Goal: Use online tool/utility: Utilize a website feature to perform a specific function

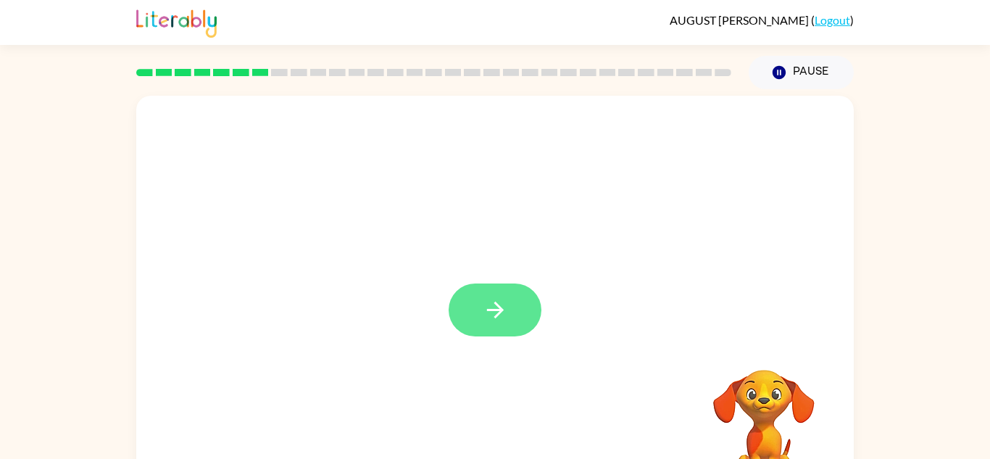
click at [497, 306] on icon "button" at bounding box center [494, 310] width 17 height 17
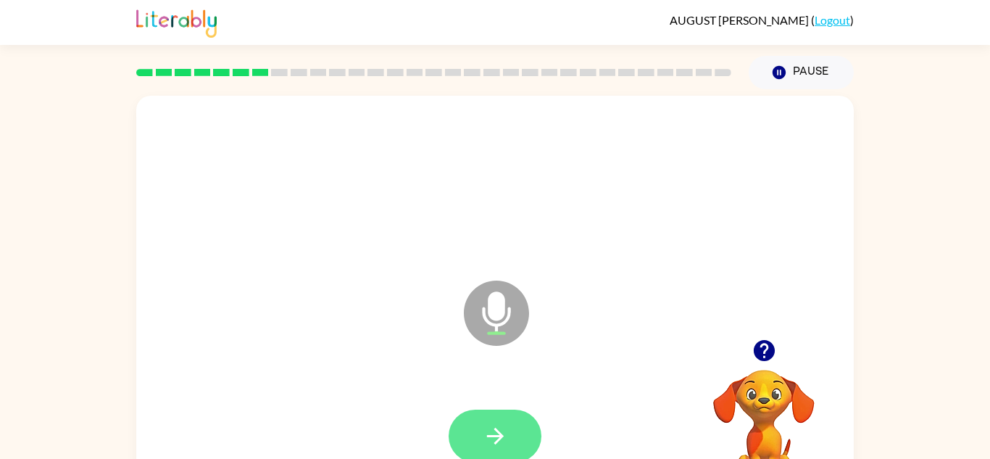
click at [510, 434] on button "button" at bounding box center [495, 436] width 93 height 53
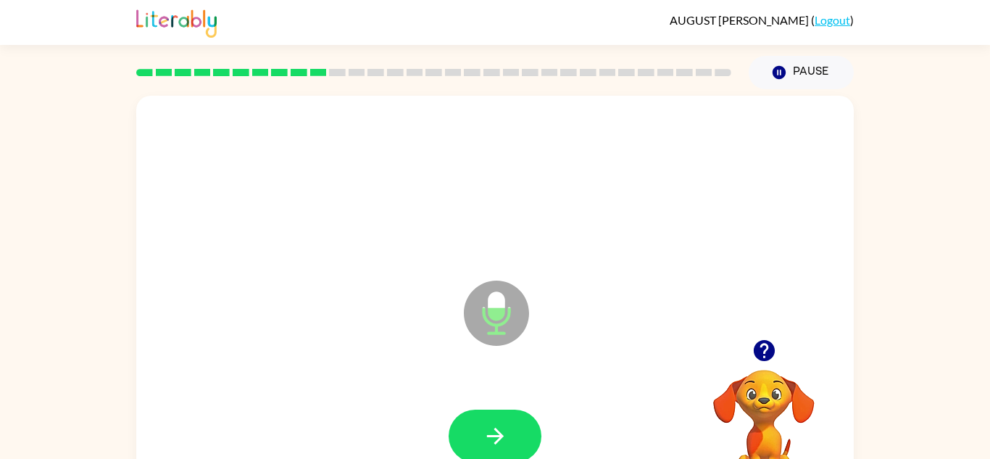
click at [510, 434] on button "button" at bounding box center [495, 436] width 93 height 53
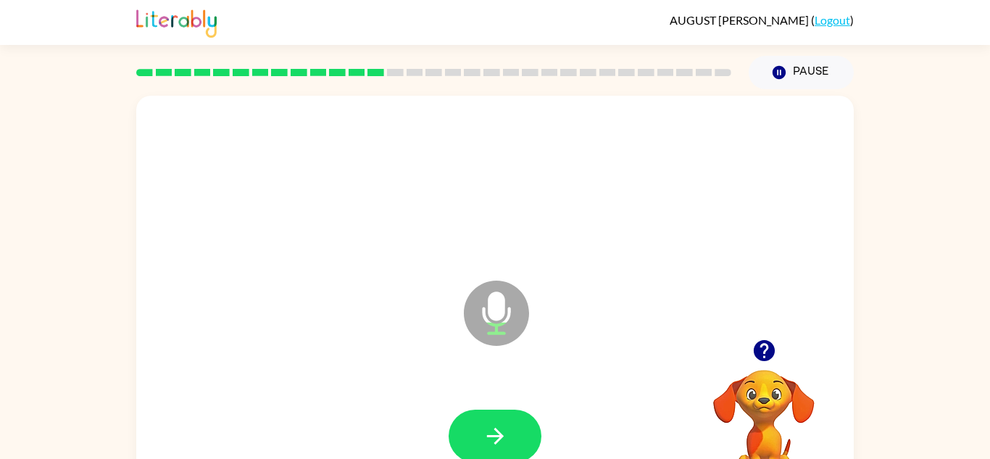
click at [510, 434] on button "button" at bounding box center [495, 436] width 93 height 53
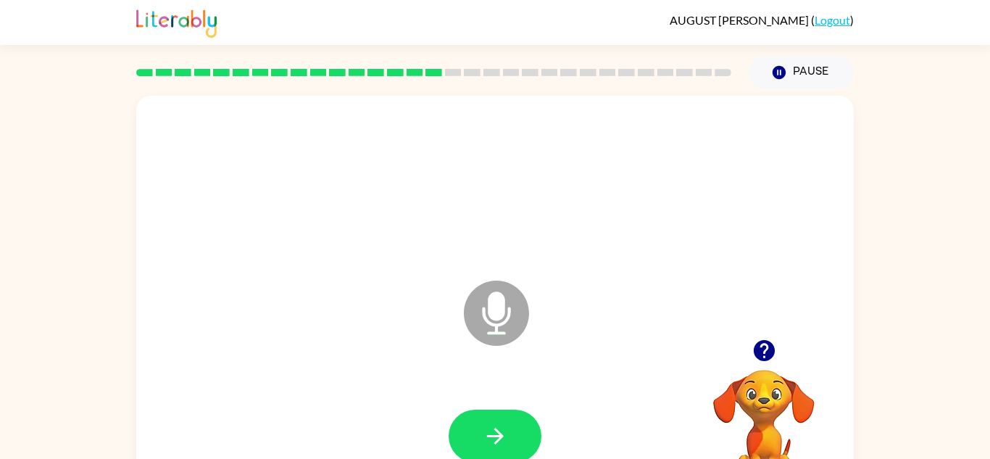
click at [510, 434] on button "button" at bounding box center [495, 436] width 93 height 53
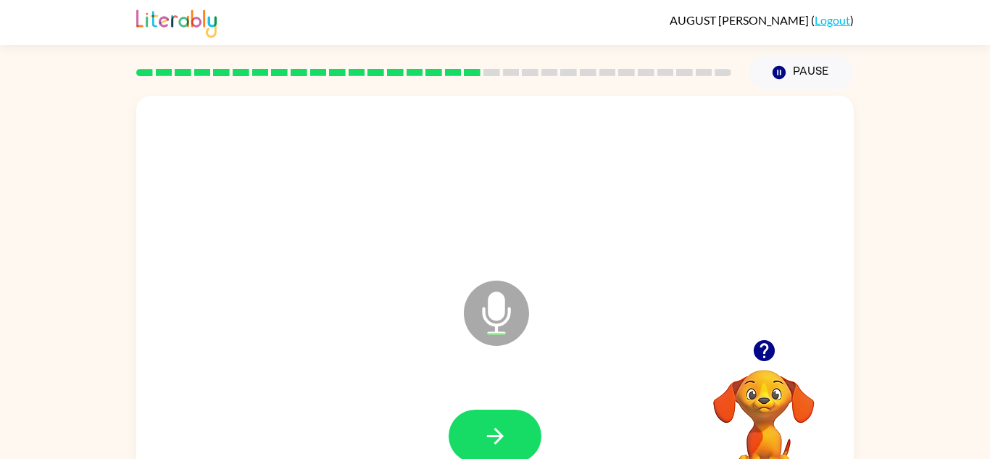
click at [510, 434] on button "button" at bounding box center [495, 436] width 93 height 53
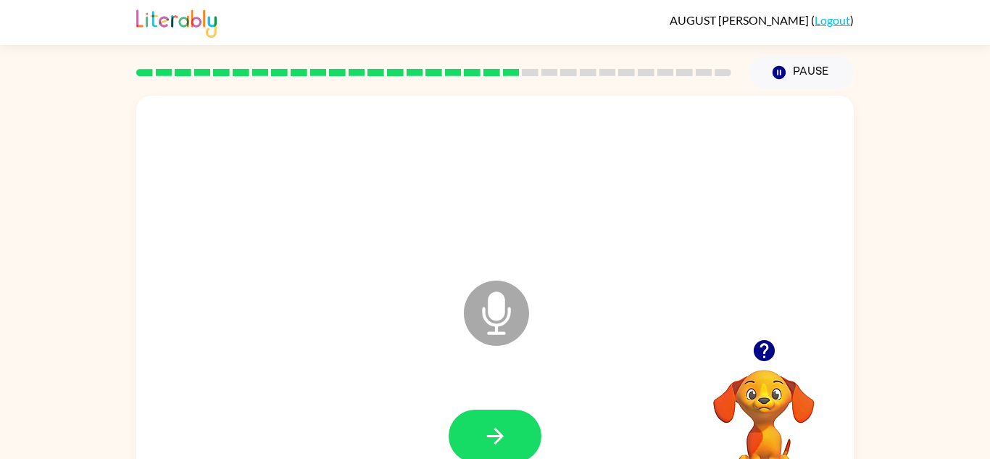
click at [510, 434] on button "button" at bounding box center [495, 436] width 93 height 53
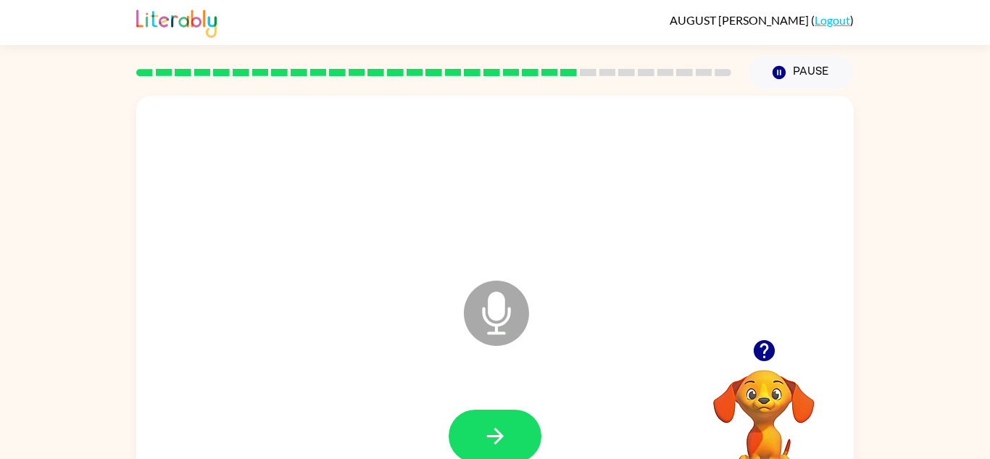
click at [510, 434] on button "button" at bounding box center [495, 436] width 93 height 53
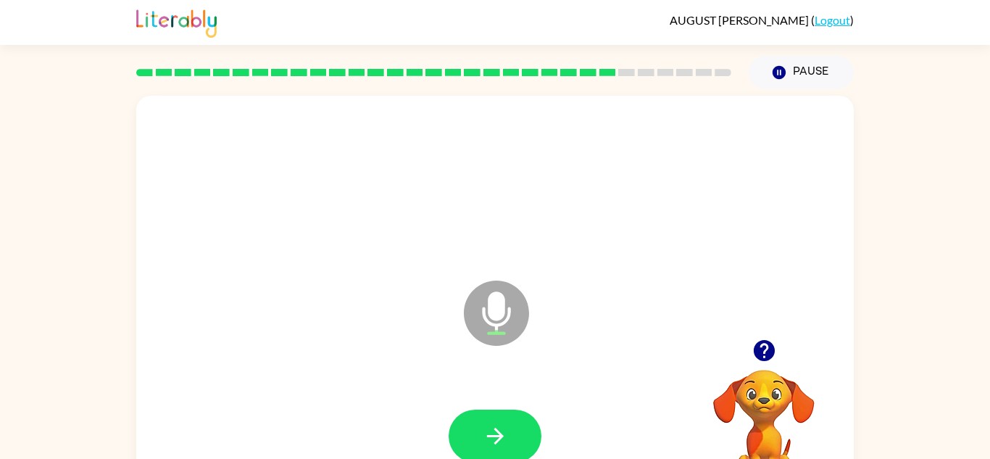
click at [510, 434] on button "button" at bounding box center [495, 436] width 93 height 53
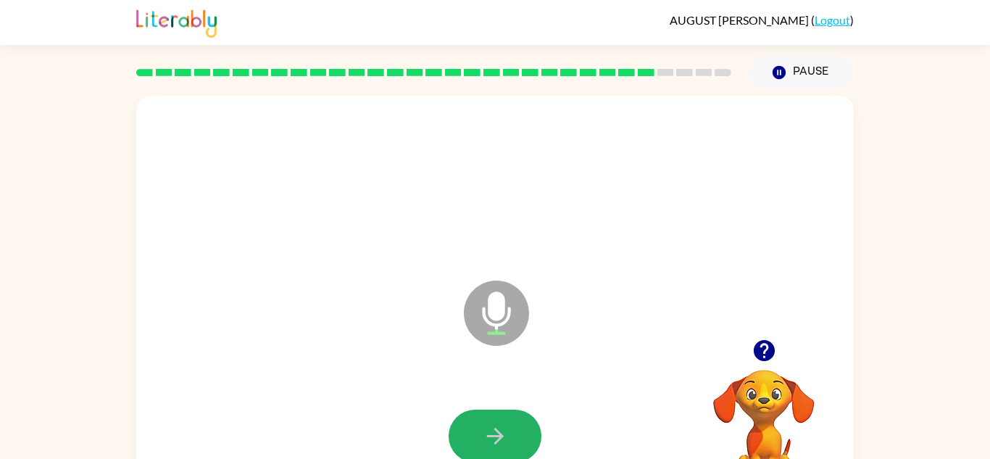
click at [510, 434] on button "button" at bounding box center [495, 436] width 93 height 53
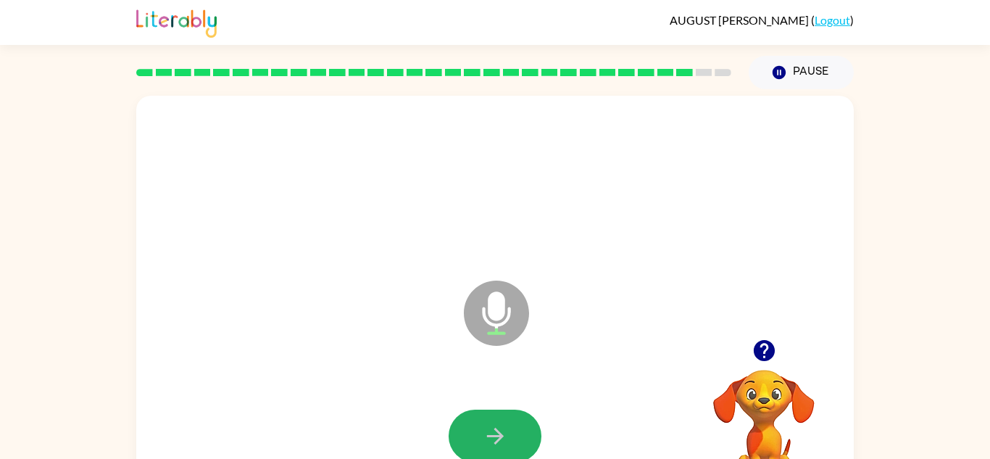
click at [510, 434] on button "button" at bounding box center [495, 436] width 93 height 53
